Goal: Navigation & Orientation: Find specific page/section

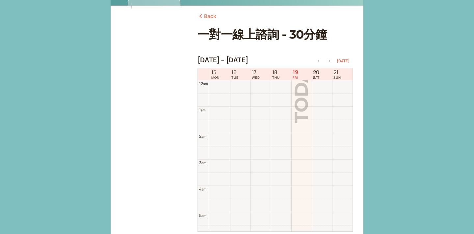
scroll to position [211, 0]
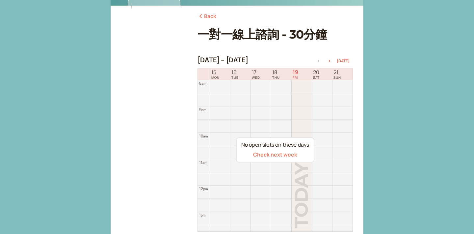
click at [211, 18] on link "Back" at bounding box center [206, 16] width 19 height 9
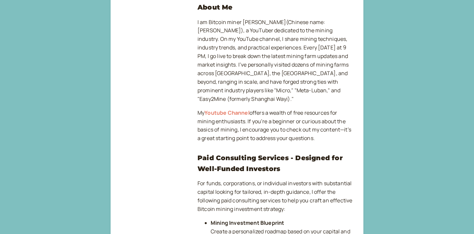
scroll to position [387, 0]
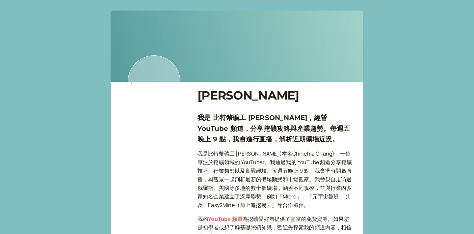
scroll to position [387, 0]
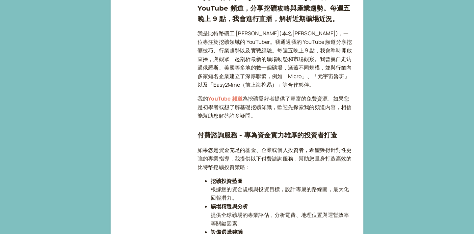
scroll to position [119, 0]
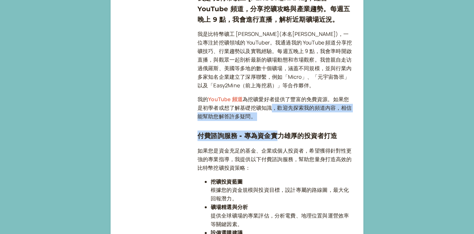
drag, startPoint x: 272, startPoint y: 109, endPoint x: 274, endPoint y: 140, distance: 32.0
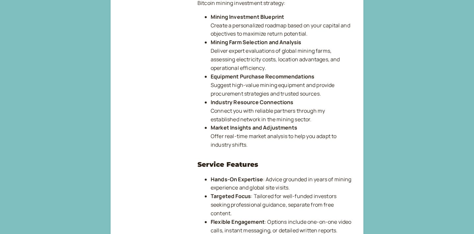
scroll to position [928, 0]
